Goal: Task Accomplishment & Management: Manage account settings

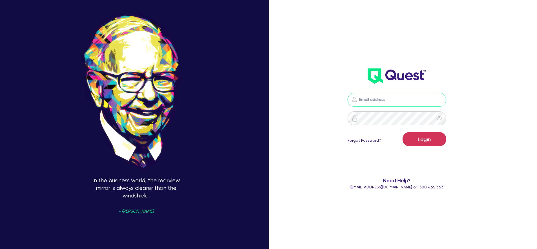
type input "william.herman@quest.finance"
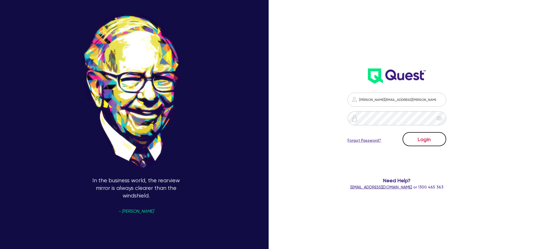
click at [423, 135] on button "Login" at bounding box center [424, 139] width 44 height 14
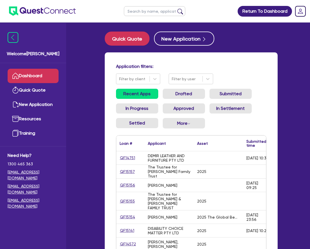
click at [123, 155] on link "QF14751" at bounding box center [128, 158] width 16 height 6
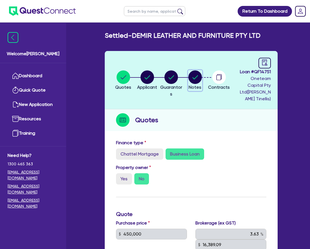
click at [199, 71] on circle "button" at bounding box center [195, 77] width 14 height 14
select select "Other"
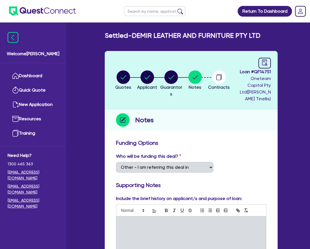
click at [189, 98] on header "Quotes Applicant Guarantors Notes Contracts Loan # QF14751 Oneteam Capital Pty …" at bounding box center [191, 80] width 173 height 58
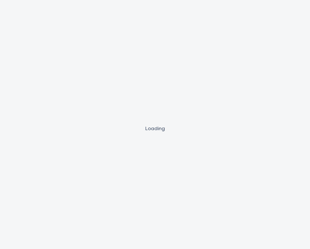
select select "Other"
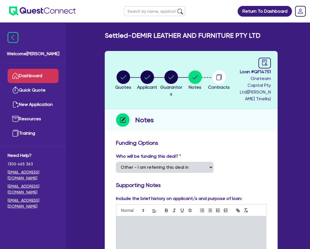
click at [40, 78] on link "Dashboard" at bounding box center [33, 76] width 51 height 14
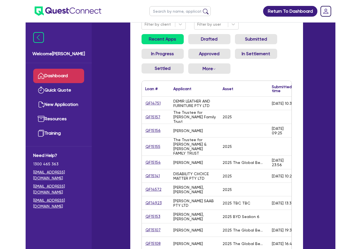
scroll to position [56, 0]
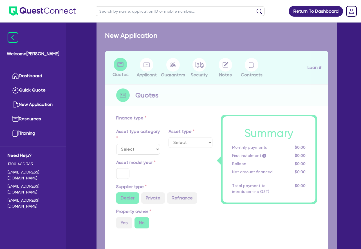
type input "50,000"
type input "9"
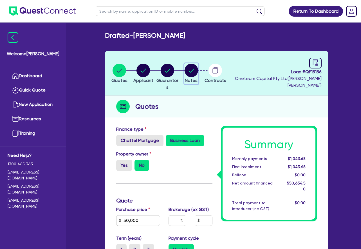
click at [198, 71] on circle "button" at bounding box center [192, 71] width 14 height 14
select select "Other"
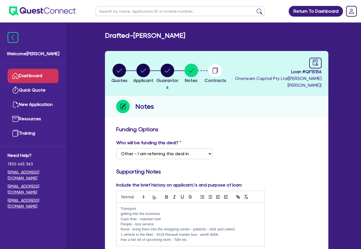
click at [37, 75] on link "Dashboard" at bounding box center [33, 76] width 51 height 14
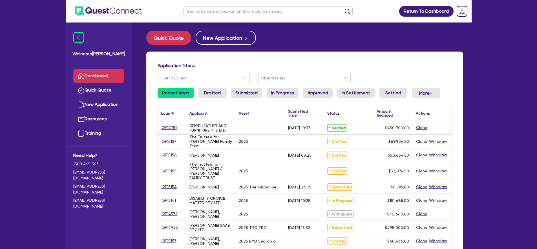
scroll to position [1, 0]
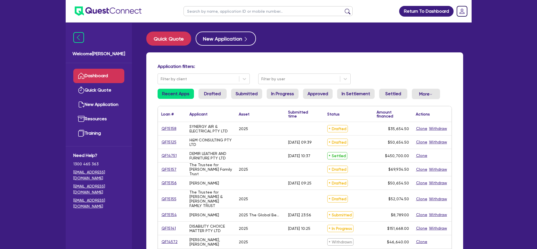
click at [233, 7] on input "text" at bounding box center [267, 11] width 169 height 10
paste input "QF15134"
type input "QF15134"
click at [343, 8] on button "submit" at bounding box center [347, 12] width 9 height 8
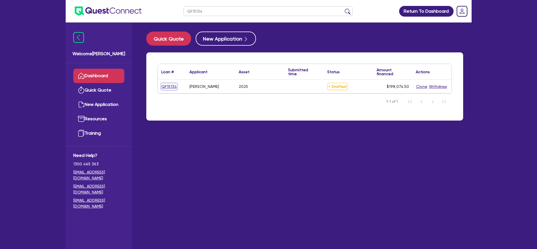
click at [168, 85] on link "QF15134" at bounding box center [169, 86] width 16 height 6
select select "CARS_AND_LIGHT_TRUCKS"
select select "PASSENGER_VEHICLES"
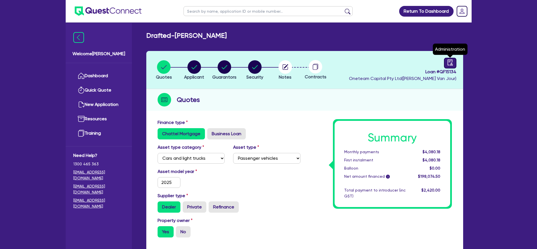
click at [451, 58] on link at bounding box center [450, 63] width 12 height 11
select select "DRAFTED_NEW"
select select "Other"
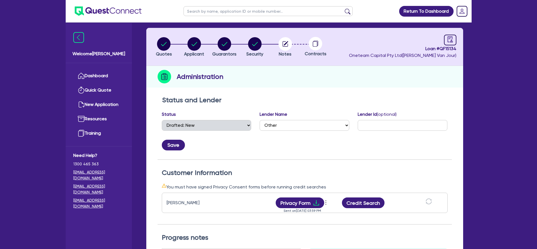
scroll to position [24, 0]
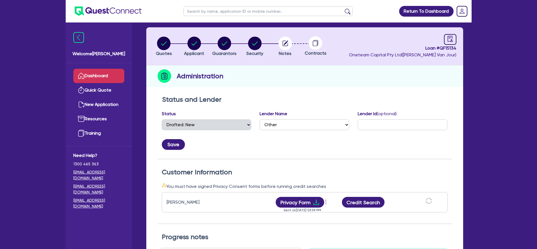
click at [101, 74] on link "Dashboard" at bounding box center [98, 76] width 51 height 14
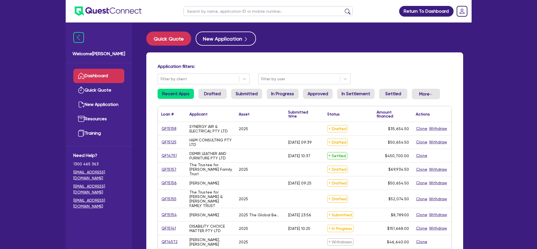
click at [467, 46] on div "Quick Quote New Application Application filters: Filter by client Filter by use…" at bounding box center [305, 232] width 334 height 400
drag, startPoint x: 465, startPoint y: 10, endPoint x: 463, endPoint y: 15, distance: 4.9
click at [464, 10] on rect "Dropdown toggle" at bounding box center [462, 11] width 10 height 10
click at [453, 36] on link "Logout" at bounding box center [445, 36] width 42 height 10
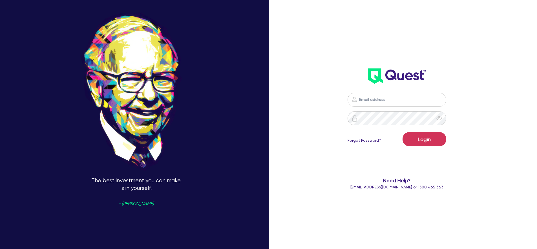
click at [468, 66] on header at bounding box center [396, 76] width 155 height 23
click at [382, 91] on div "Login Forgot Password? Need Help? help@quest.finance or 1300 465 363" at bounding box center [396, 141] width 155 height 109
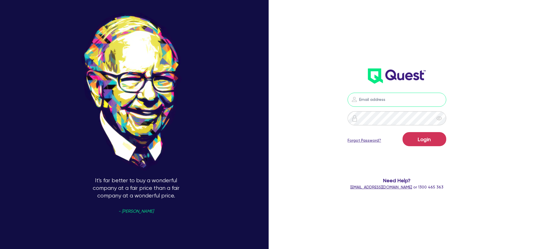
click at [381, 96] on input "email" at bounding box center [396, 100] width 99 height 14
type input "william.herman@quest.finance"
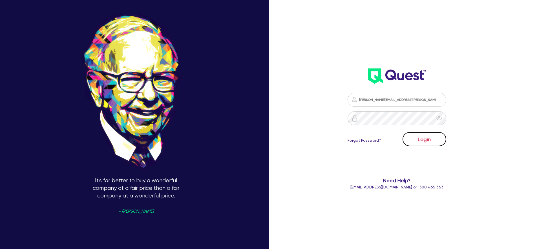
click at [427, 136] on button "Login" at bounding box center [424, 139] width 44 height 14
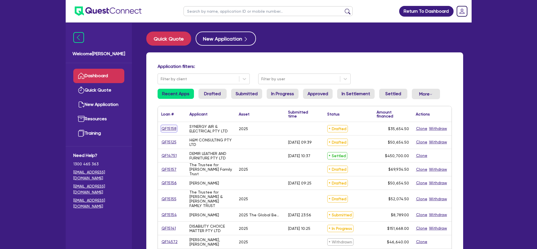
click at [171, 127] on link "QF15158" at bounding box center [168, 128] width 15 height 6
select select "CARS_AND_LIGHT_TRUCKS"
select select "PASSENGER_VEHICLES"
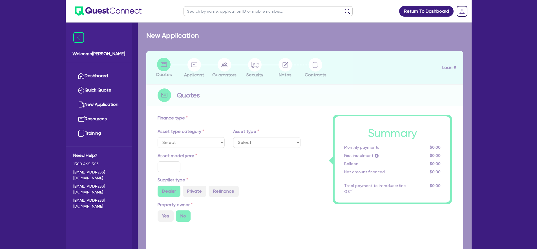
select select "CARS_AND_LIGHT_TRUCKS"
type input "2020"
radio input "true"
type input "47,490"
type input "5.42"
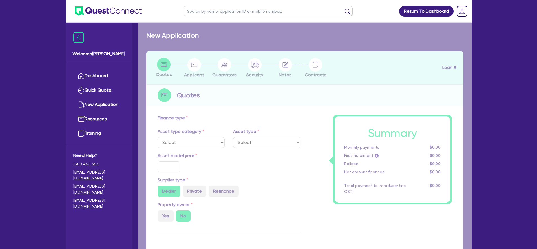
type input "2,659.09"
type input "9.5"
type input "900"
select select "PASSENGER_VEHICLES"
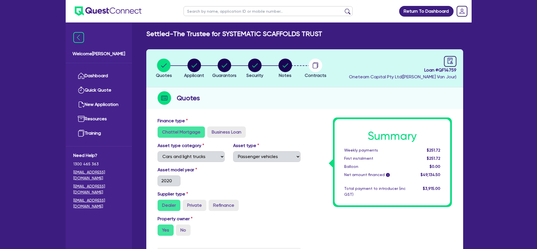
scroll to position [2, 0]
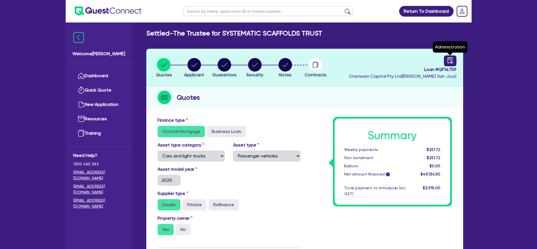
click at [450, 62] on icon "audit" at bounding box center [450, 60] width 6 height 6
select select "SETTLED"
select select "Westlawn"
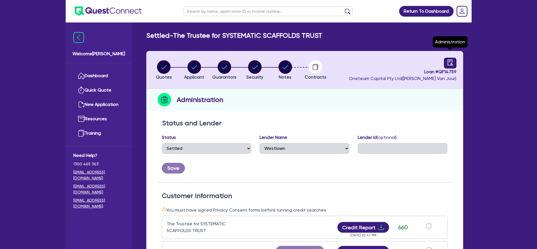
scroll to position [56, 0]
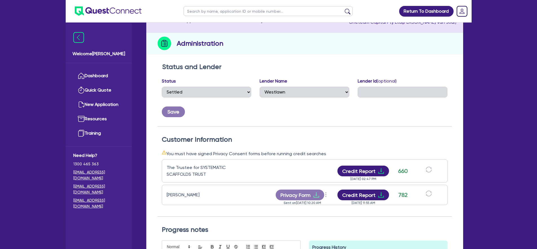
click at [521, 75] on div "Return To Dashboard Edit Profile Logout Welcome [PERSON_NAME] Quick Quote New A…" at bounding box center [268, 160] width 537 height 433
